Goal: Information Seeking & Learning: Learn about a topic

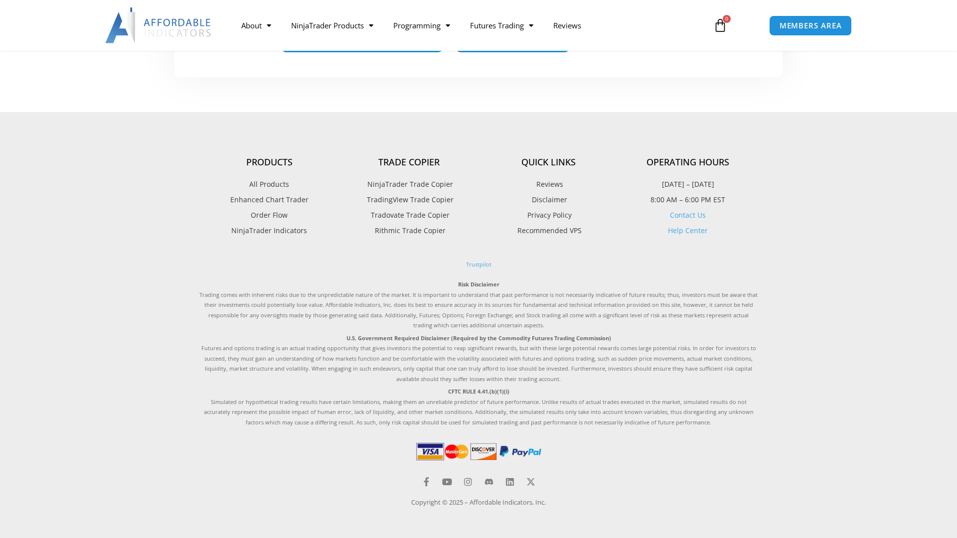
scroll to position [697, 0]
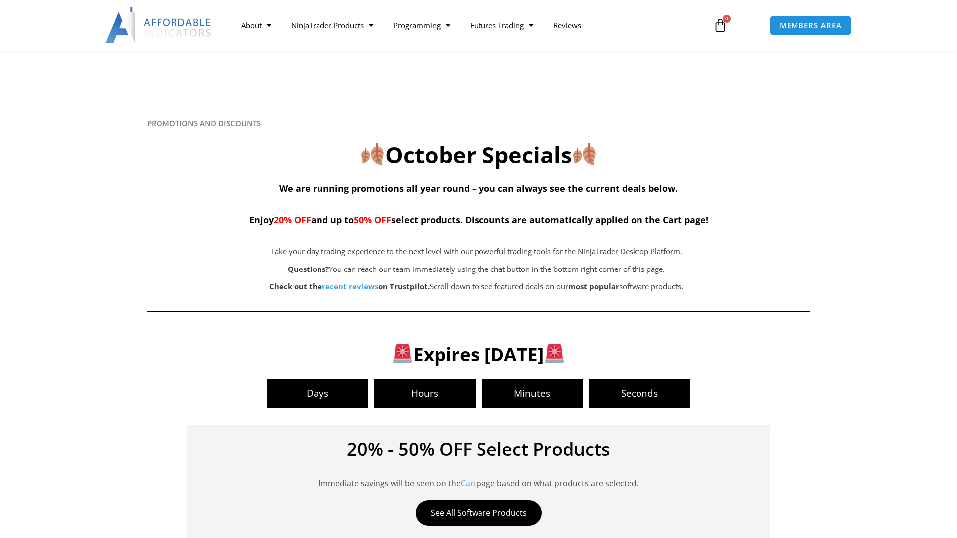
scroll to position [1939, 0]
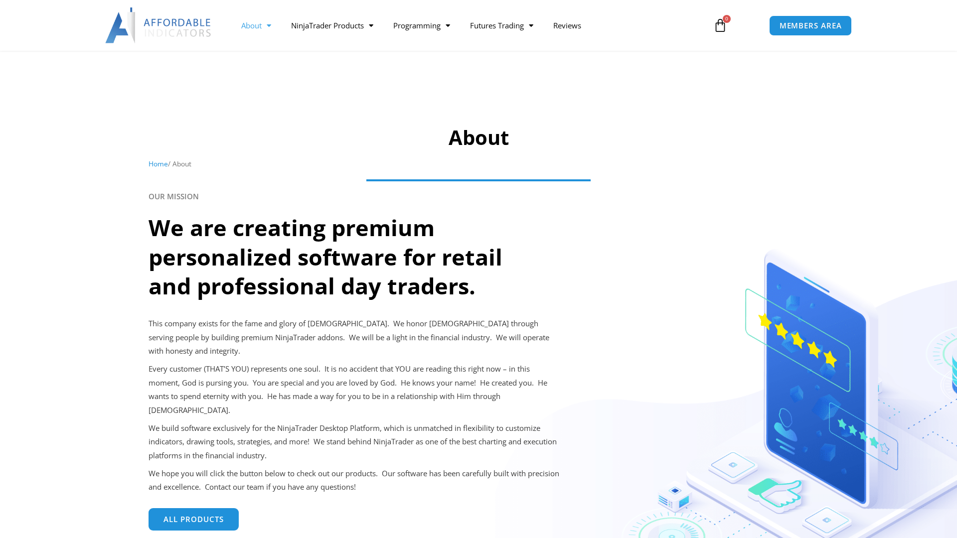
scroll to position [712, 0]
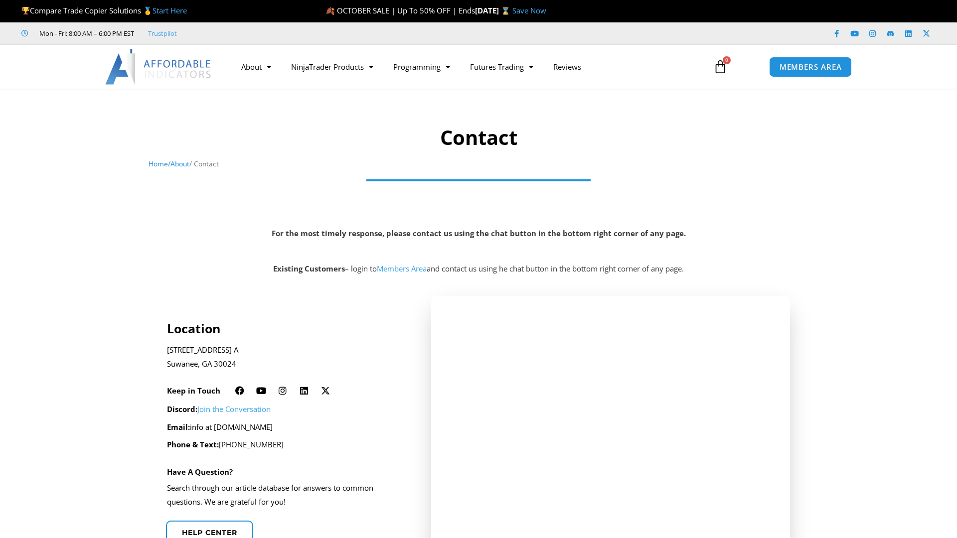
scroll to position [491, 0]
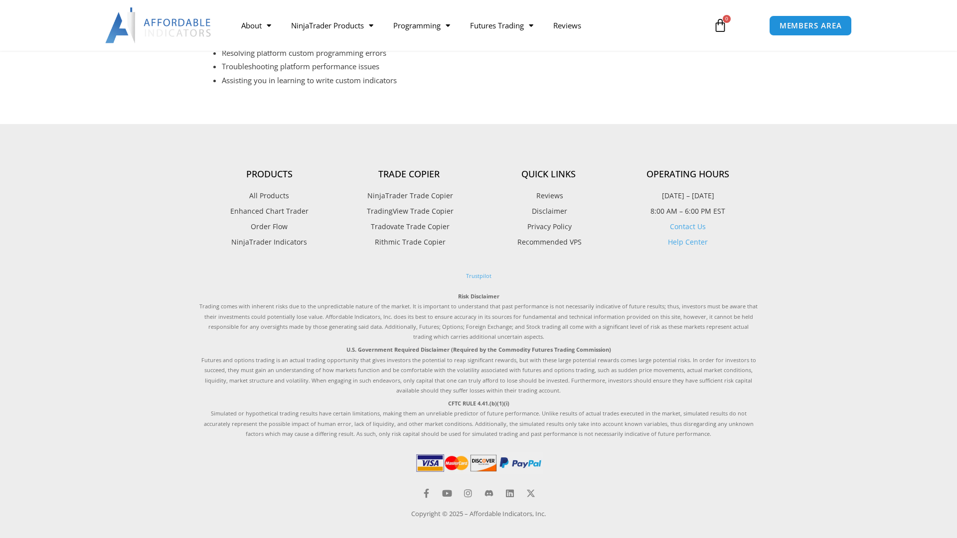
scroll to position [479, 0]
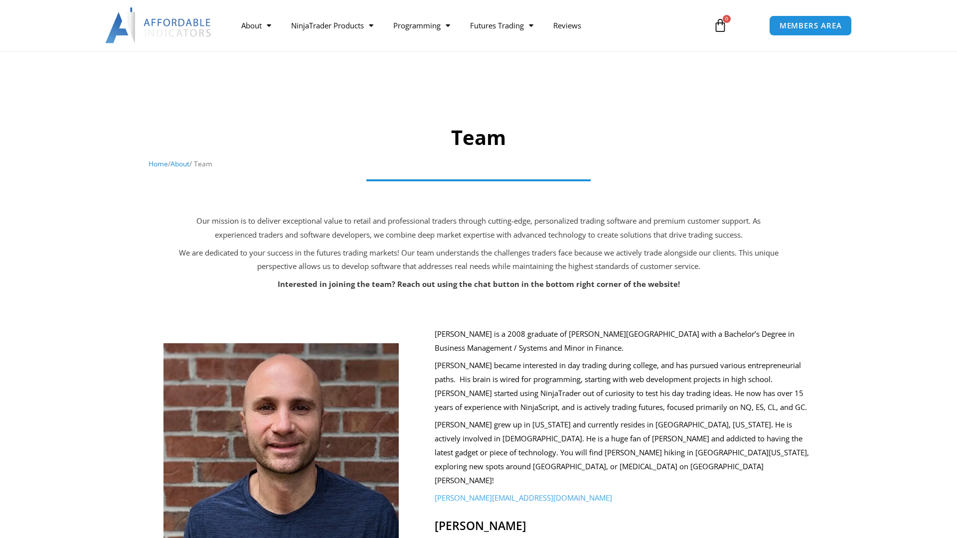
scroll to position [1032, 0]
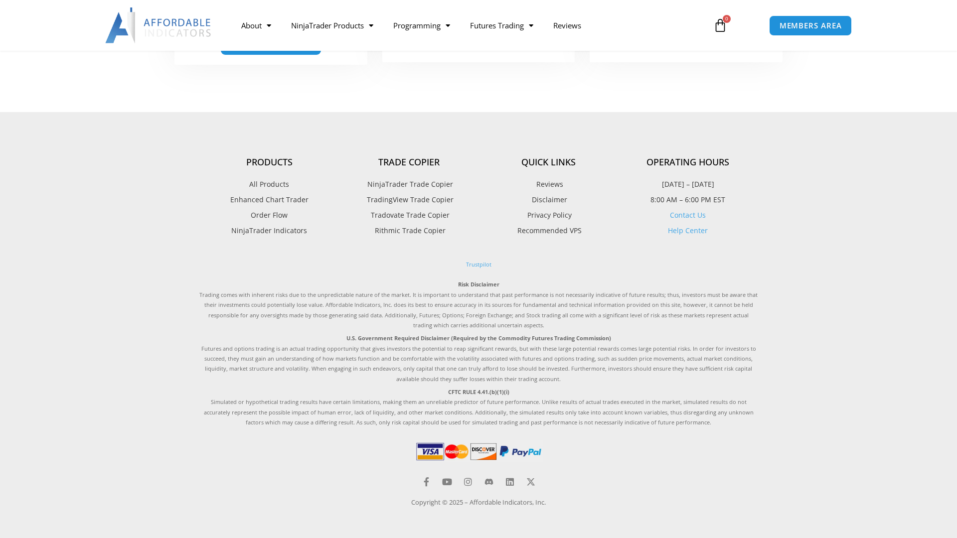
scroll to position [356, 0]
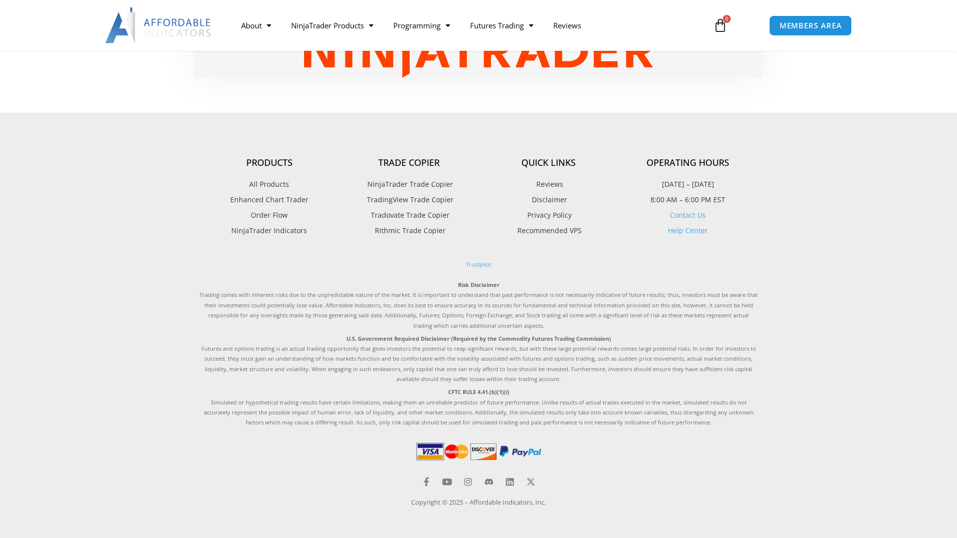
scroll to position [684, 0]
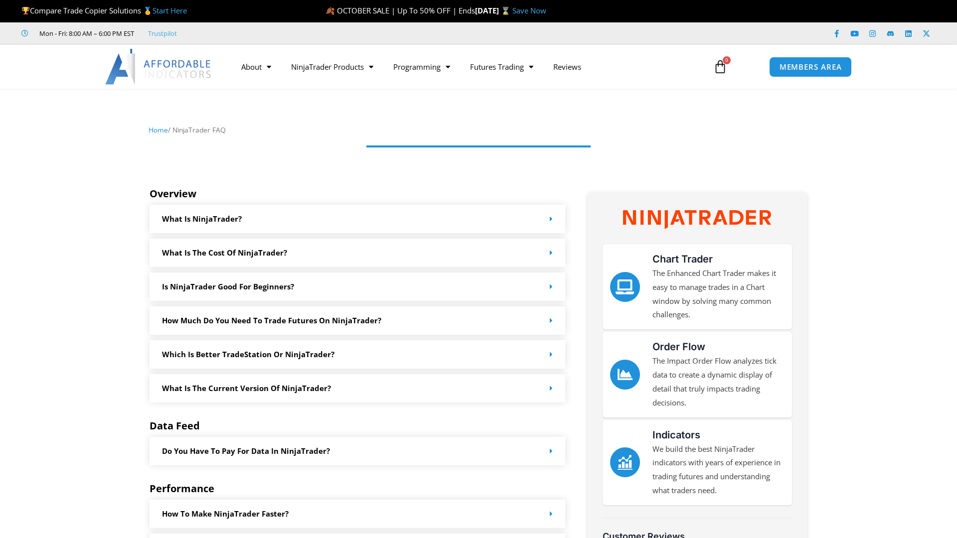
scroll to position [994, 0]
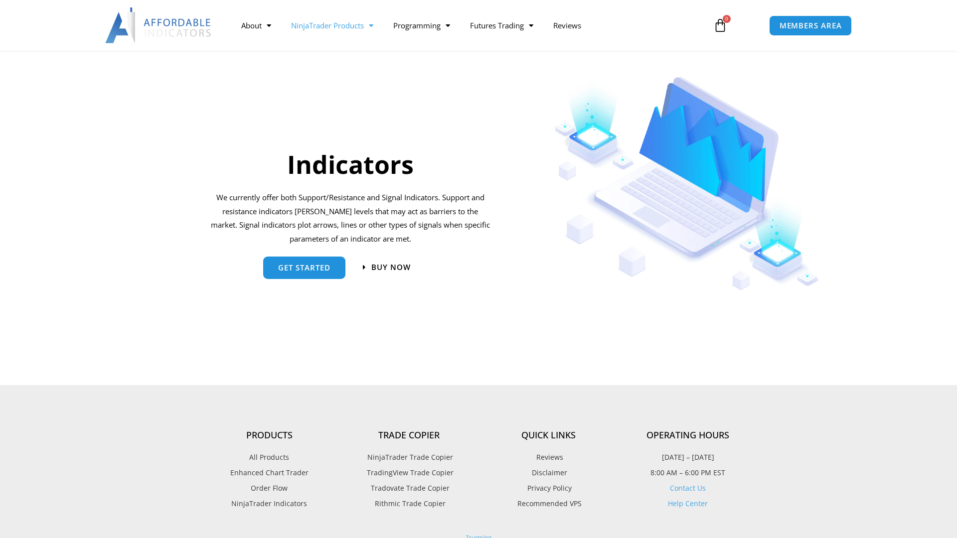
scroll to position [991, 0]
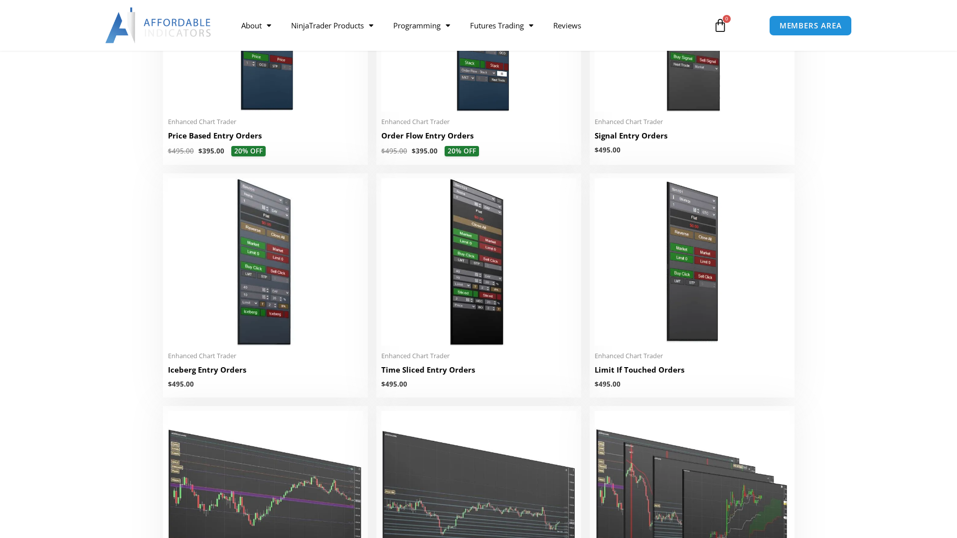
scroll to position [1035, 0]
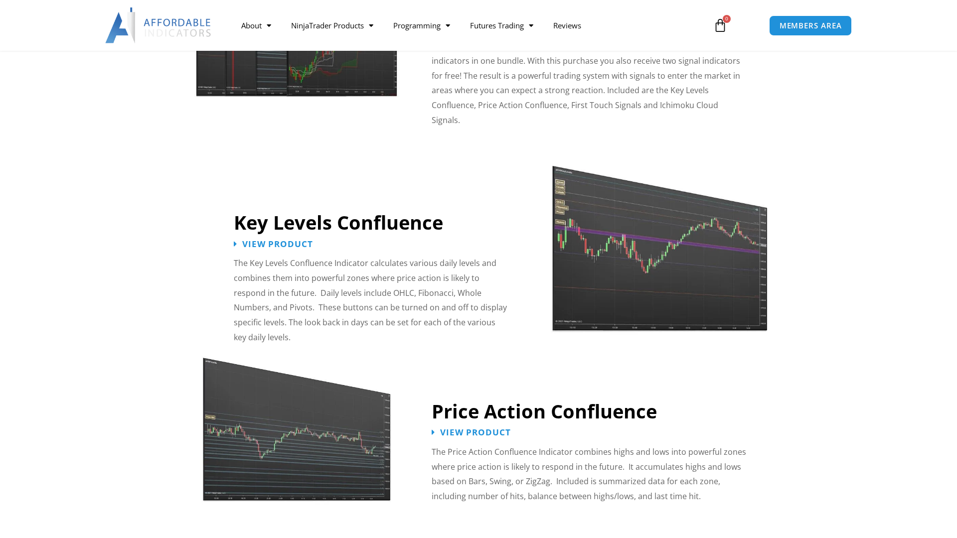
scroll to position [991, 0]
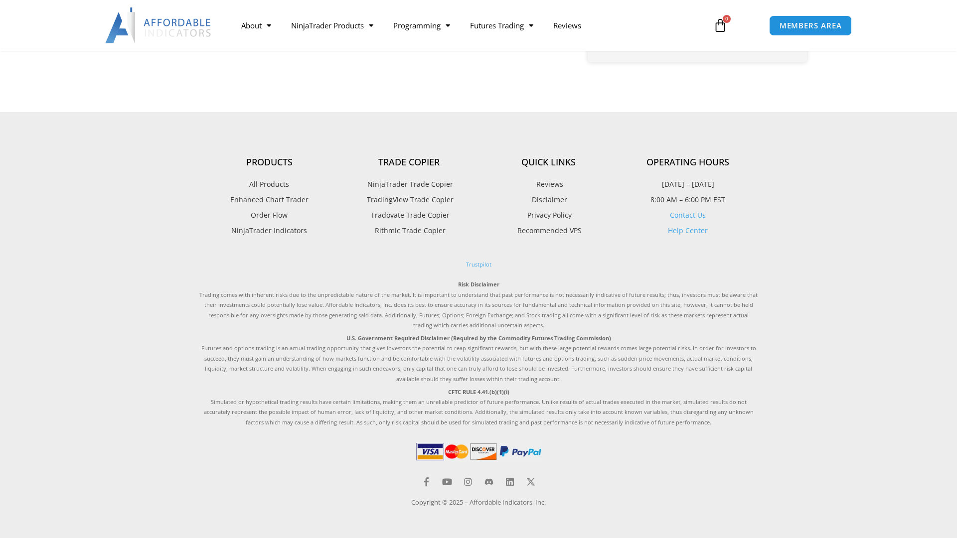
scroll to position [812, 0]
